Goal: Information Seeking & Learning: Check status

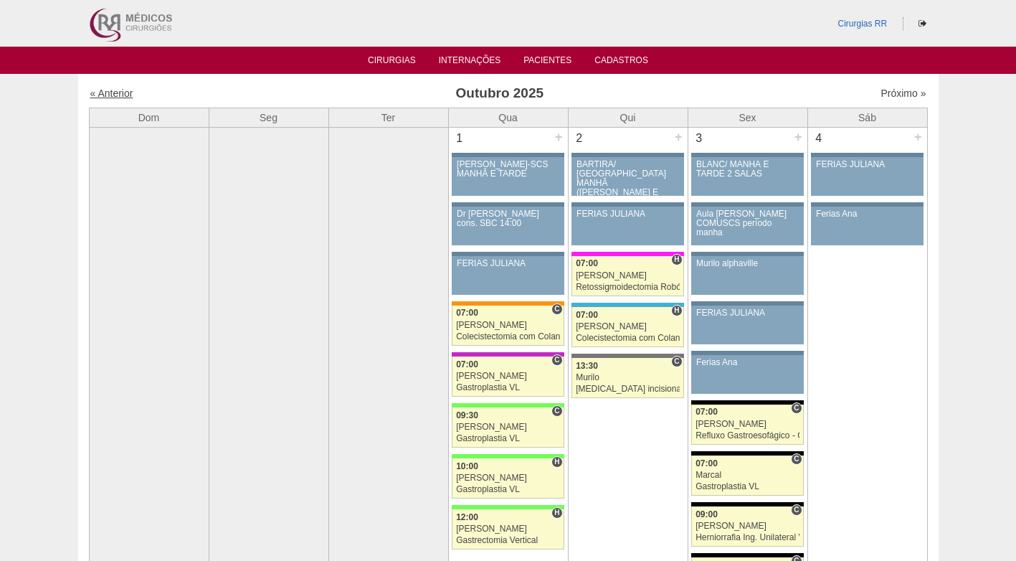
click at [124, 94] on link "« Anterior" at bounding box center [111, 92] width 43 height 11
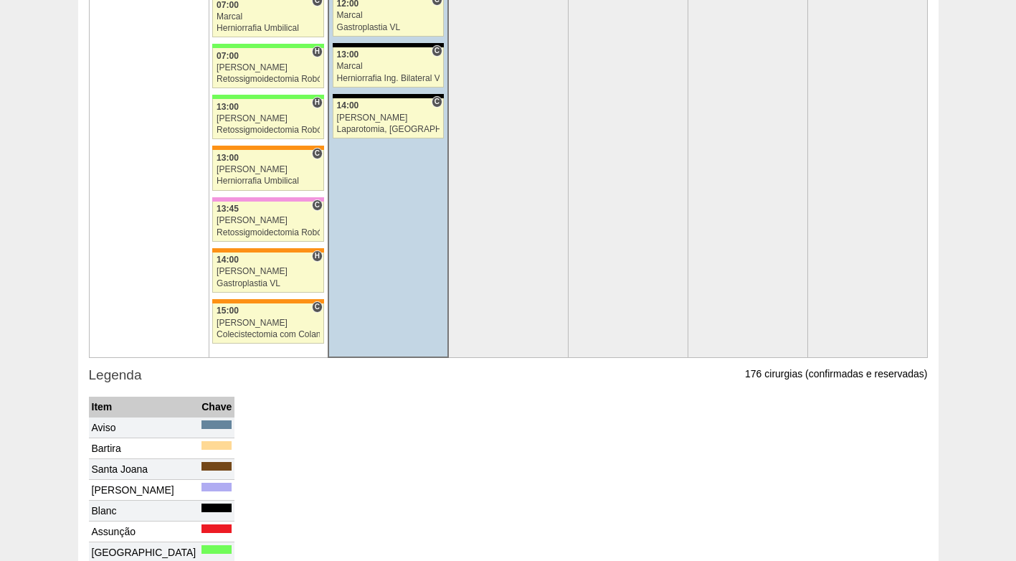
scroll to position [3207, 0]
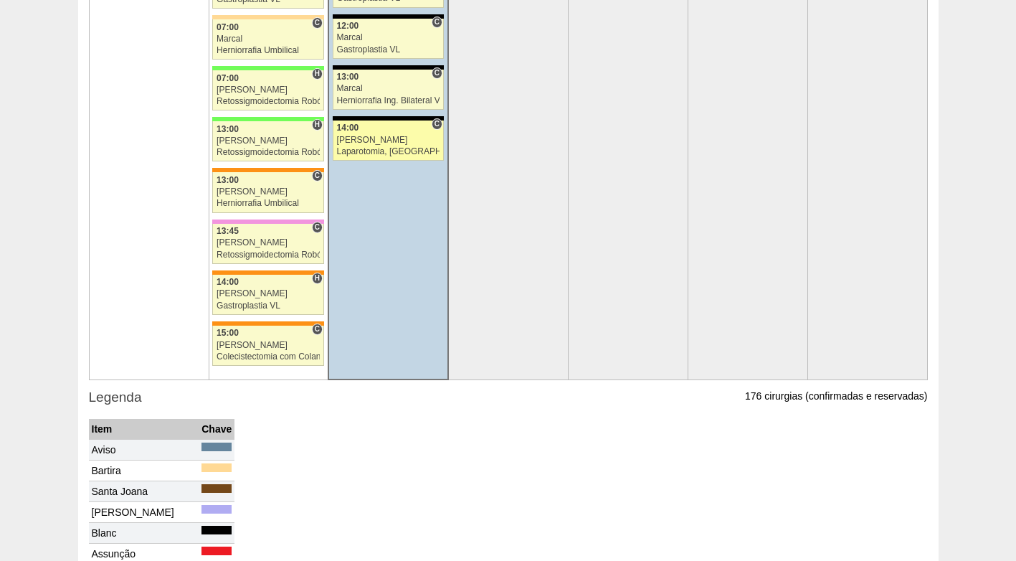
click at [381, 136] on div "[PERSON_NAME]" at bounding box center [388, 139] width 103 height 9
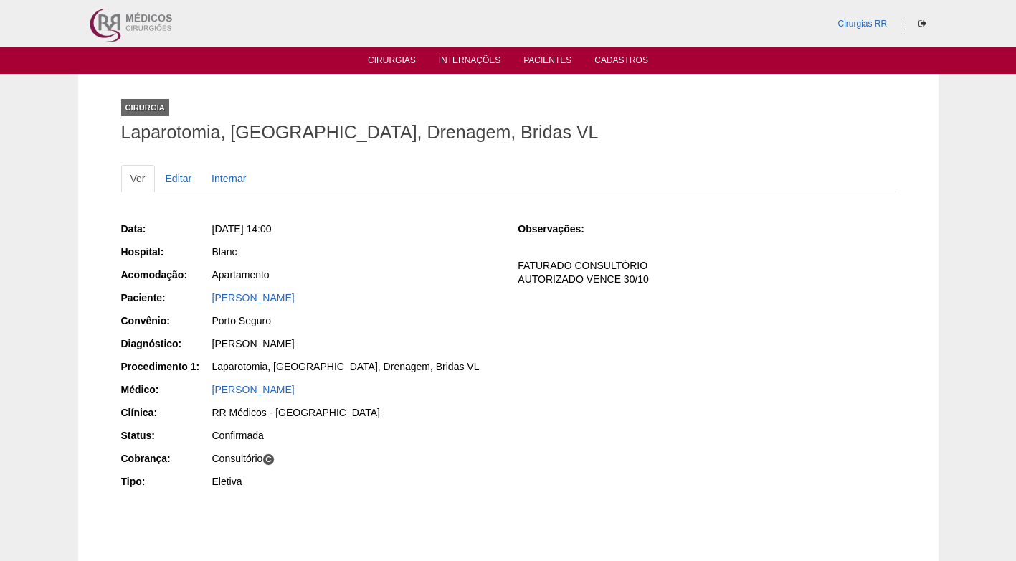
drag, startPoint x: 450, startPoint y: 339, endPoint x: 437, endPoint y: 341, distance: 13.1
click at [451, 340] on div "Abdome Agudo" at bounding box center [355, 343] width 286 height 14
click at [239, 300] on link "DANIELE NICACIO TOLEDO" at bounding box center [253, 297] width 82 height 11
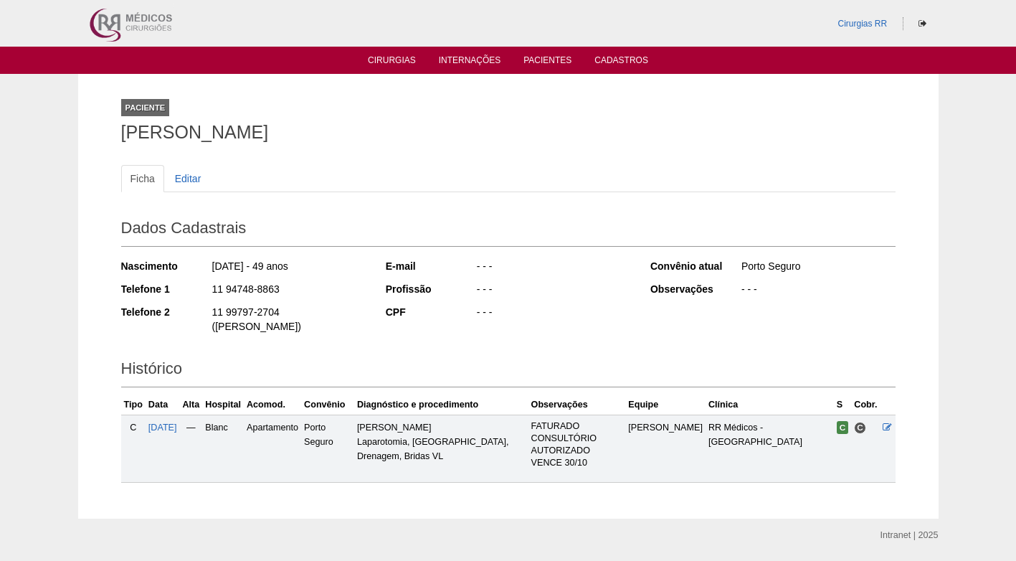
scroll to position [44, 0]
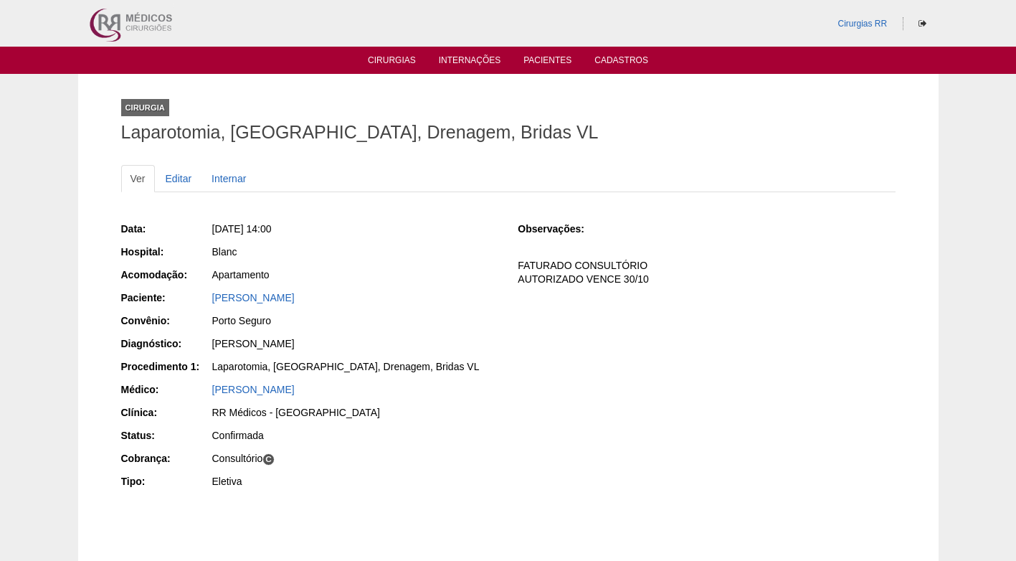
drag, startPoint x: 523, startPoint y: 427, endPoint x: 519, endPoint y: 420, distance: 8.0
click at [523, 423] on div "Data: Ter, 30/09/2025 - 14:00 Hospital: Blanc Acomodação: Apartamento Paciente:…" at bounding box center [508, 356] width 774 height 280
click at [509, 383] on div "Data: Ter, 30/09/2025 - 14:00 Hospital: Blanc Acomodação: Apartamento Paciente:…" at bounding box center [508, 356] width 774 height 280
click at [372, 262] on div "Blanc" at bounding box center [354, 253] width 287 height 18
click at [406, 54] on li "Cirurgias" at bounding box center [392, 59] width 68 height 11
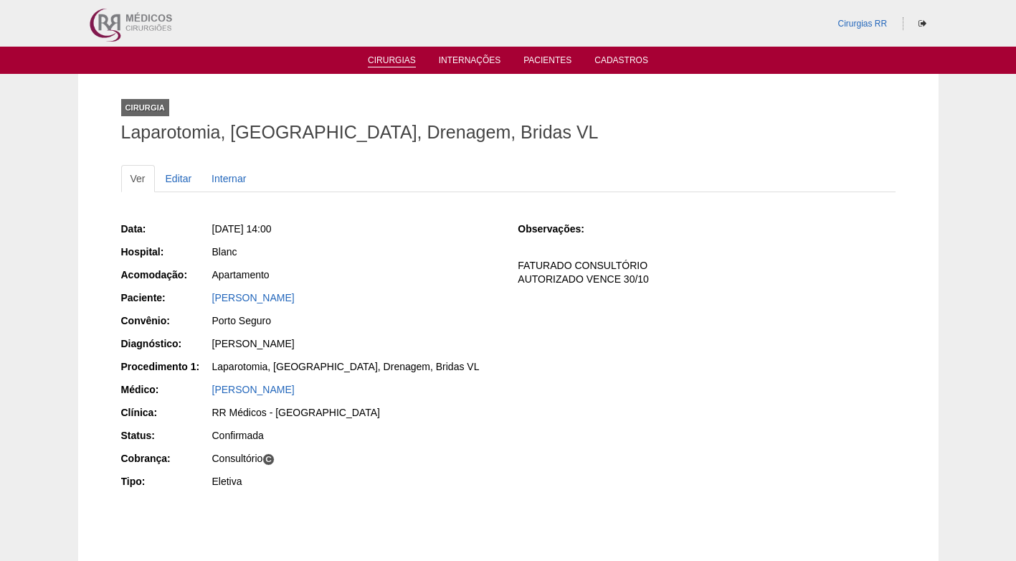
click at [404, 57] on link "Cirurgias" at bounding box center [392, 61] width 48 height 12
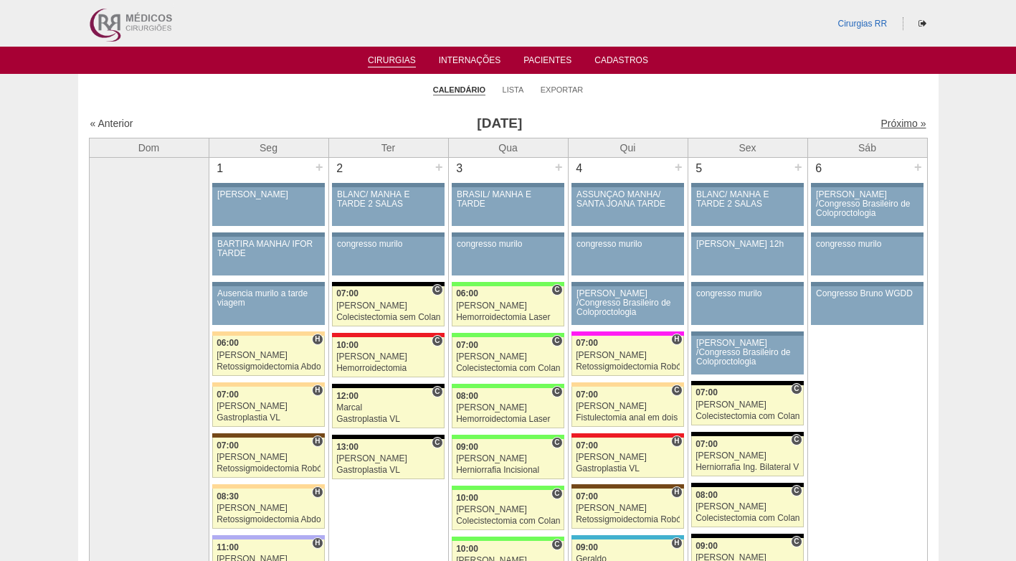
click at [882, 123] on link "Próximo »" at bounding box center [902, 123] width 45 height 11
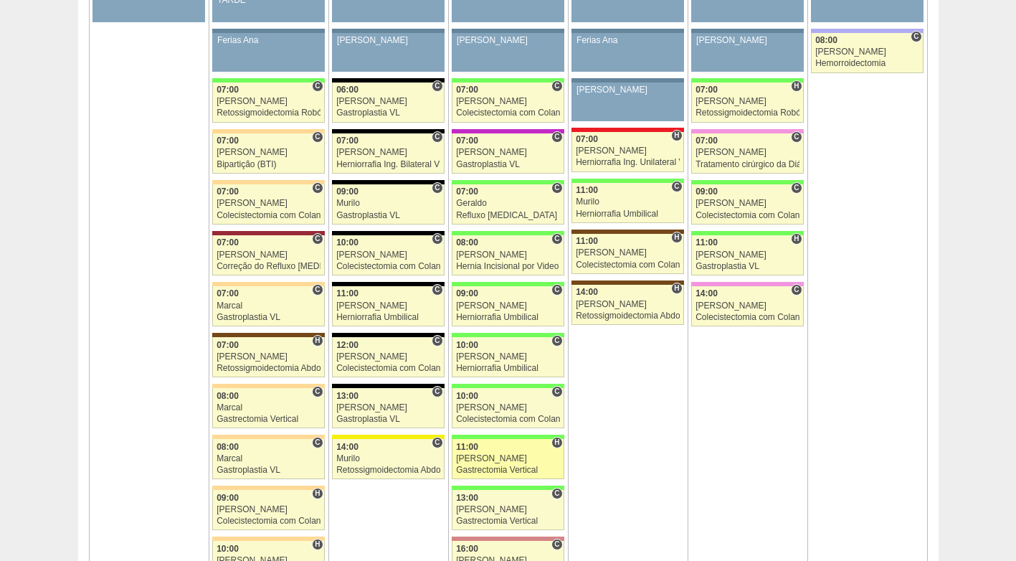
scroll to position [932, 0]
